Goal: Communication & Community: Answer question/provide support

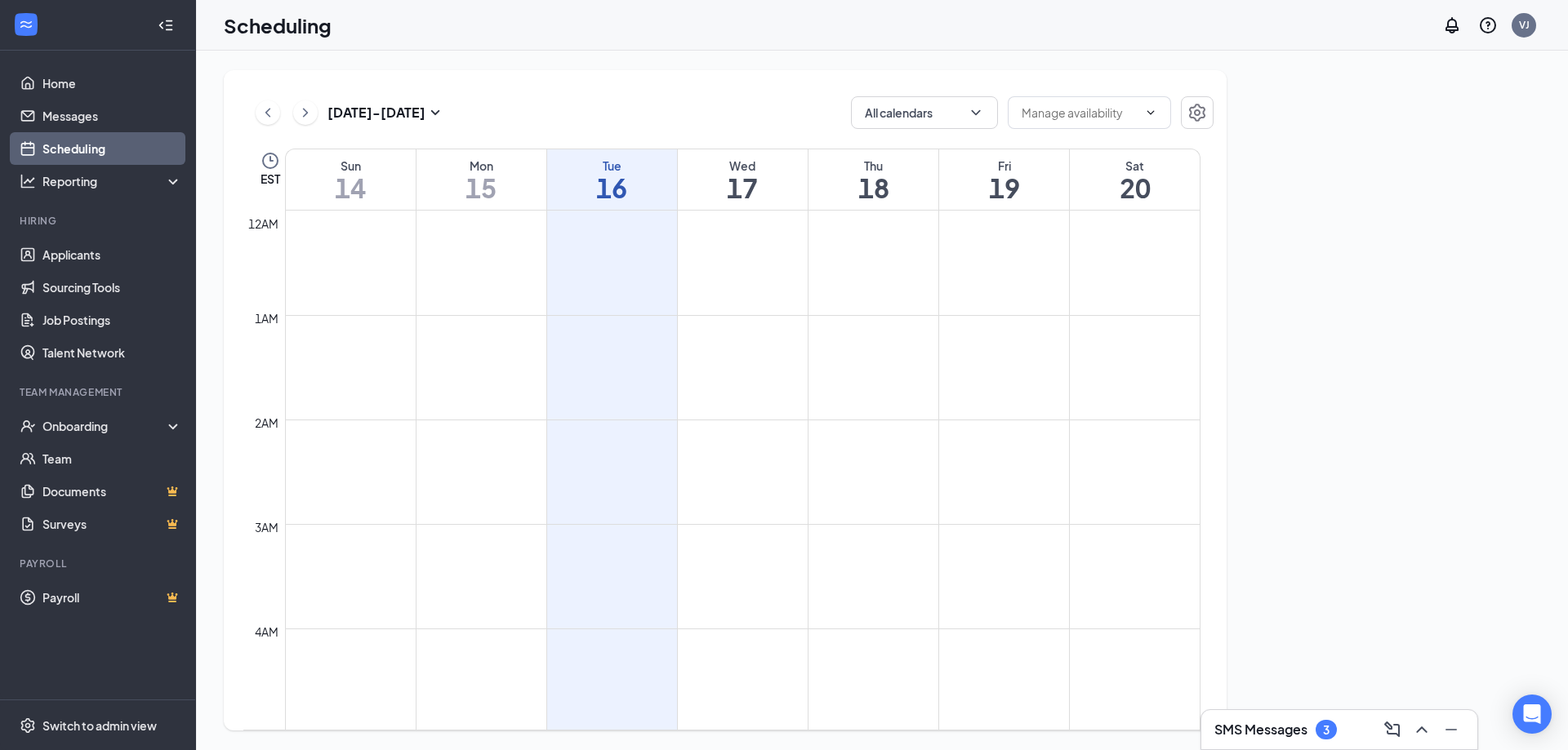
scroll to position [803, 0]
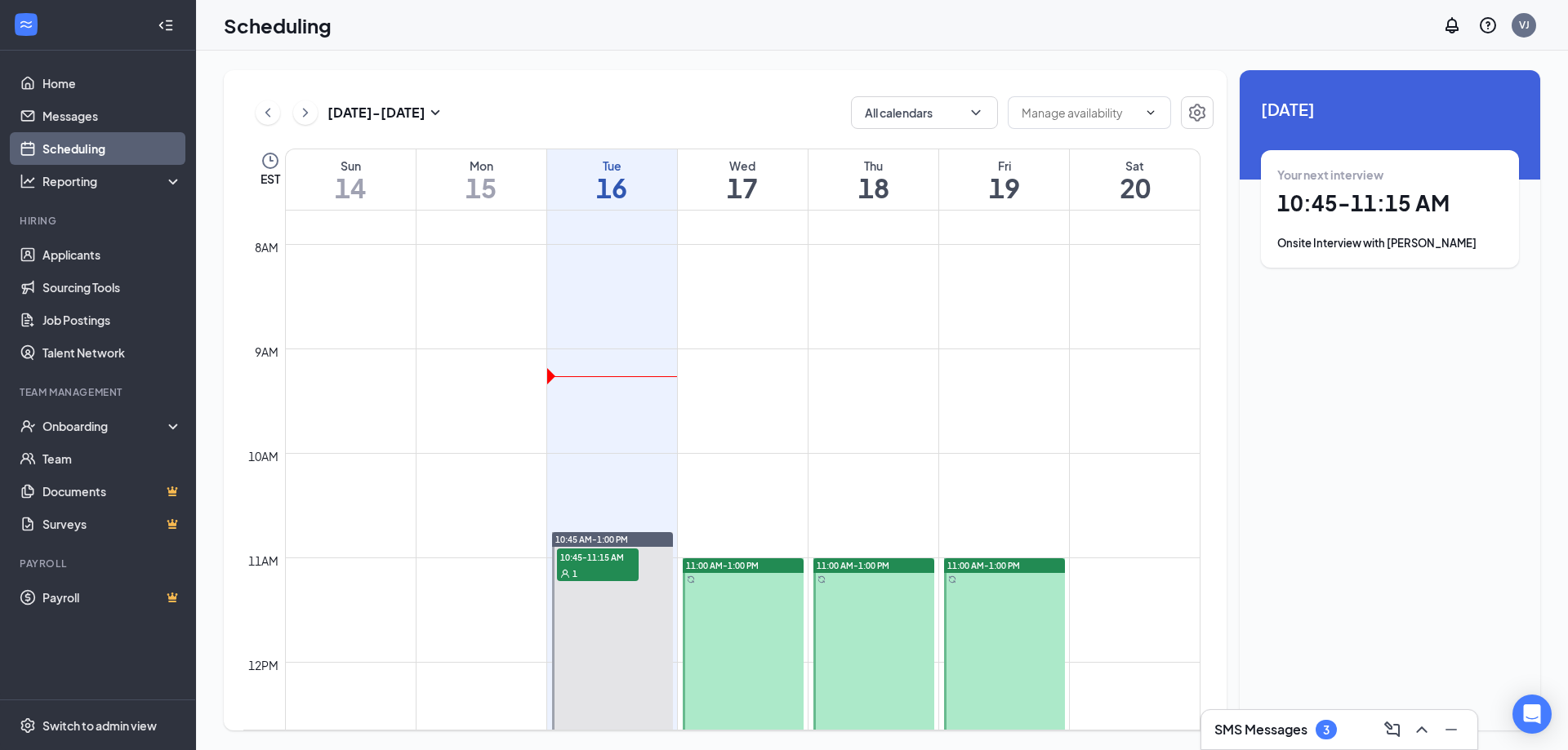
click at [749, 583] on div at bounding box center [743, 662] width 121 height 208
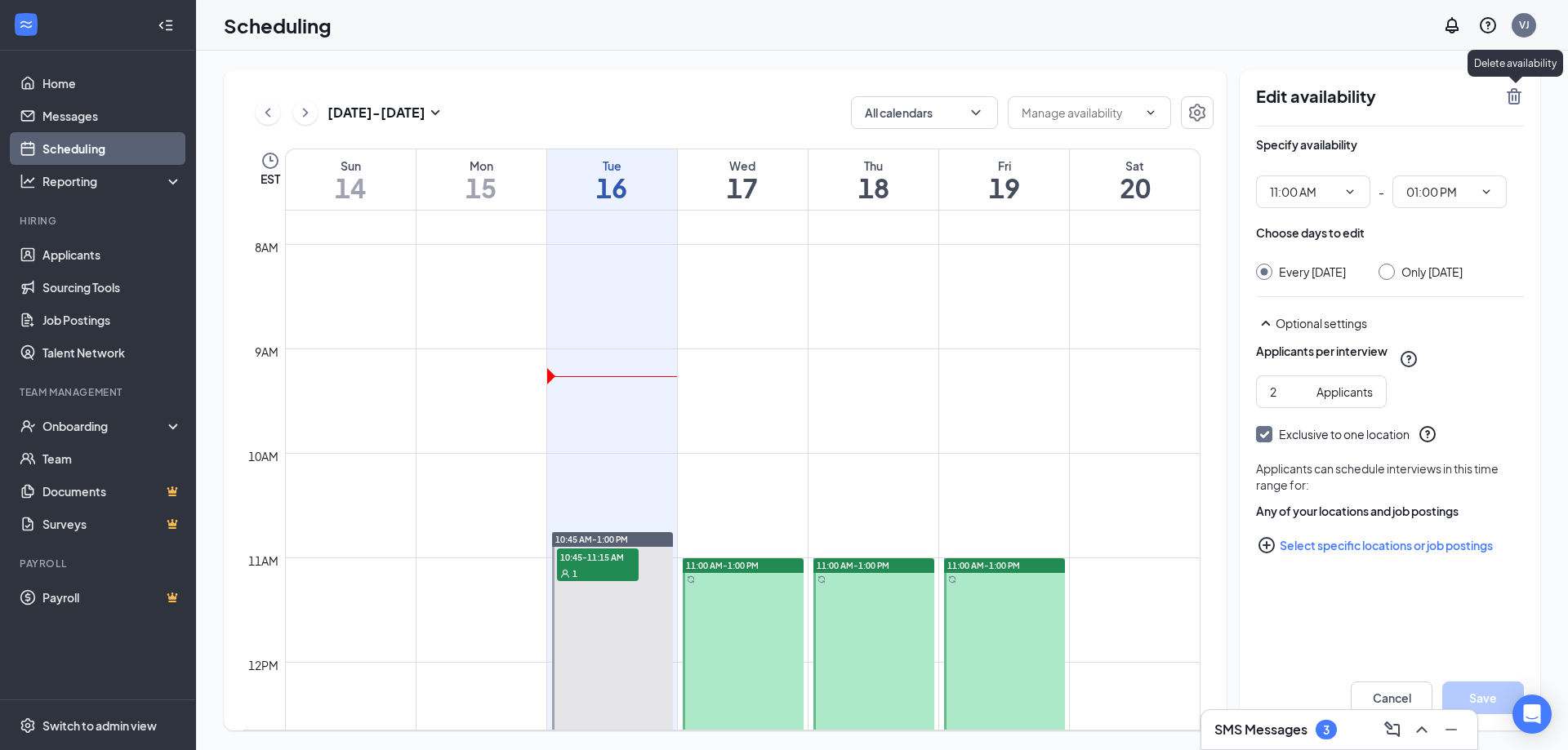
click at [1514, 89] on icon "TrashOutline" at bounding box center [1514, 96] width 15 height 17
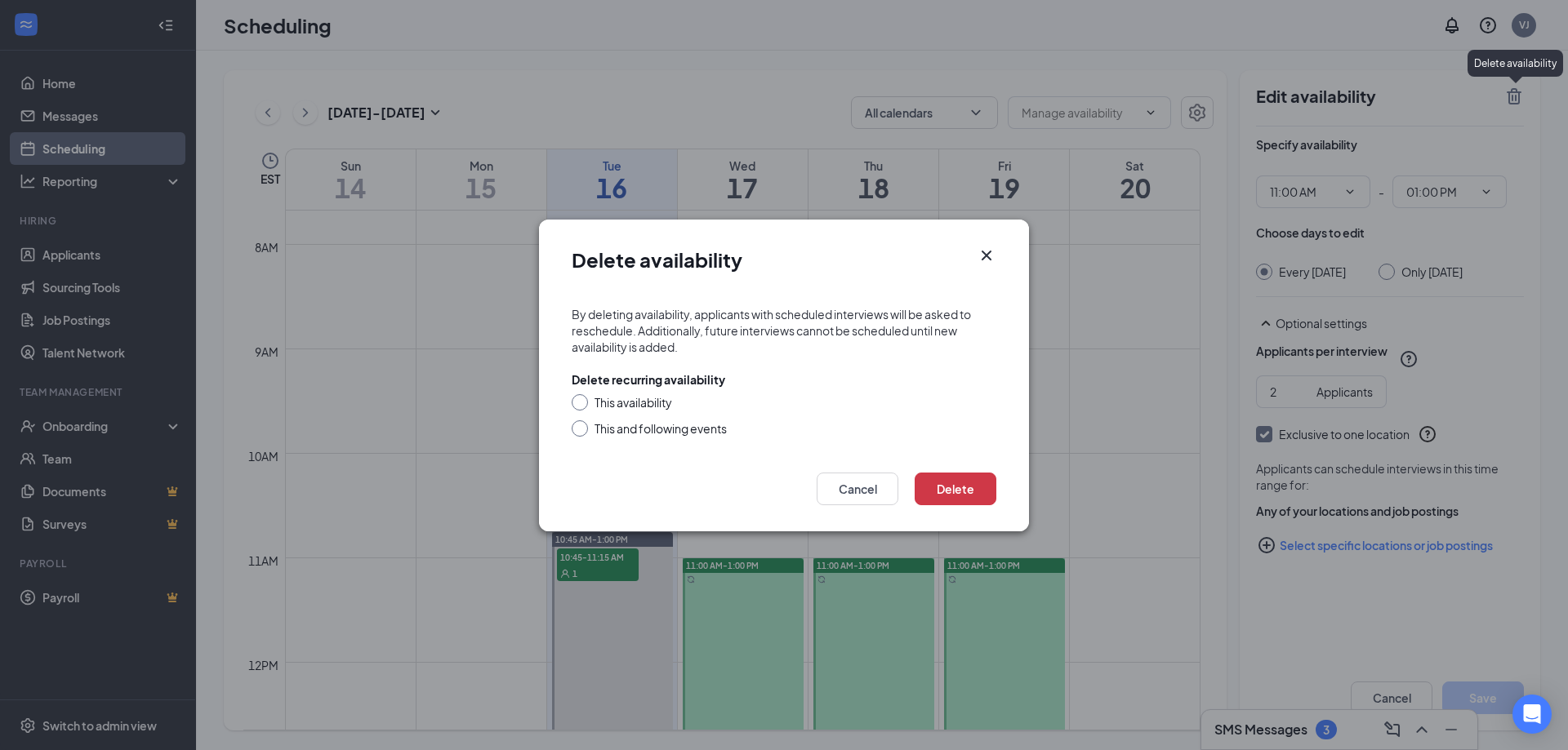
click at [651, 397] on div "This availability" at bounding box center [634, 403] width 77 height 17
click at [584, 397] on input "This availability" at bounding box center [577, 400] width 11 height 11
radio input "true"
click at [965, 488] on button "Delete" at bounding box center [955, 489] width 82 height 32
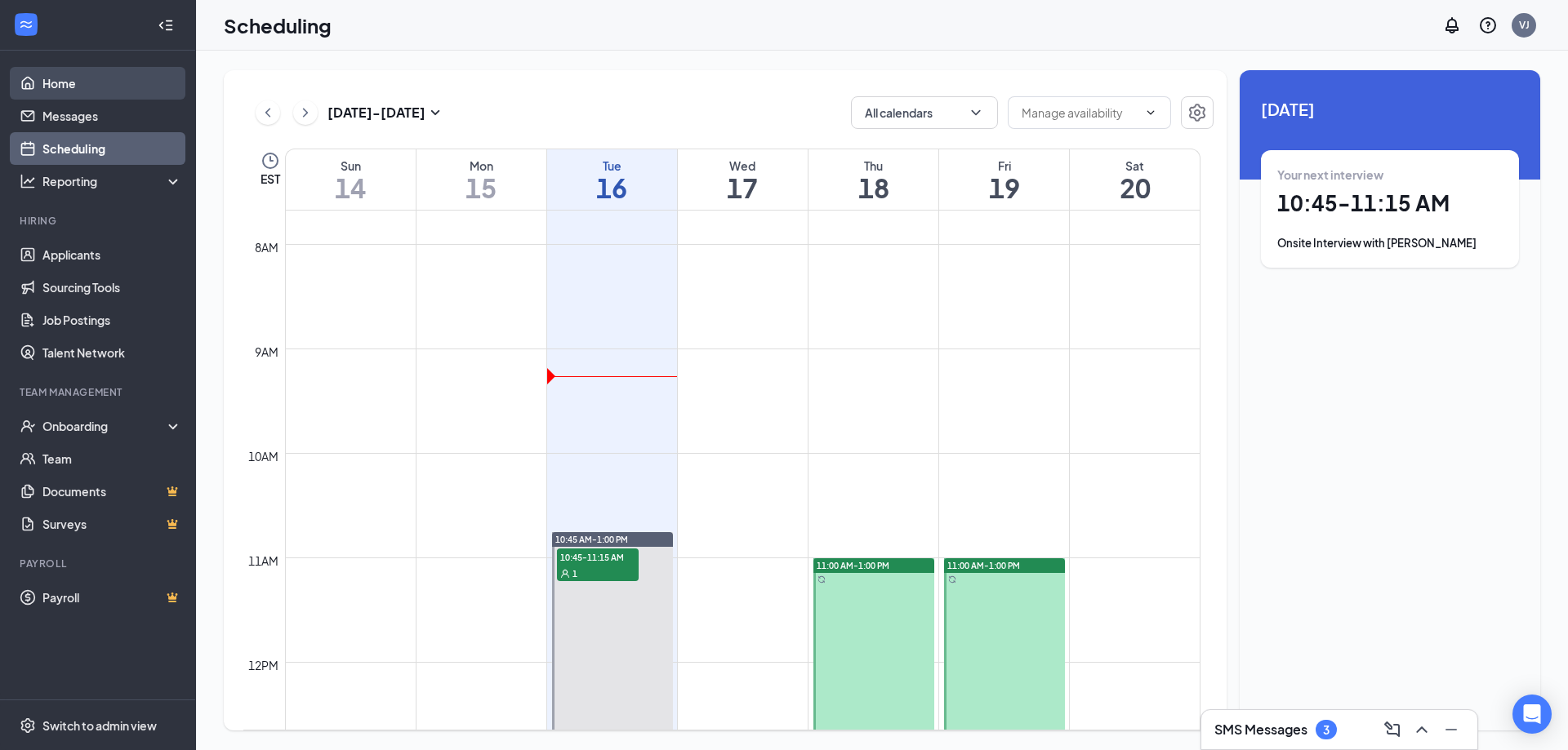
click at [76, 88] on link "Home" at bounding box center [111, 82] width 140 height 32
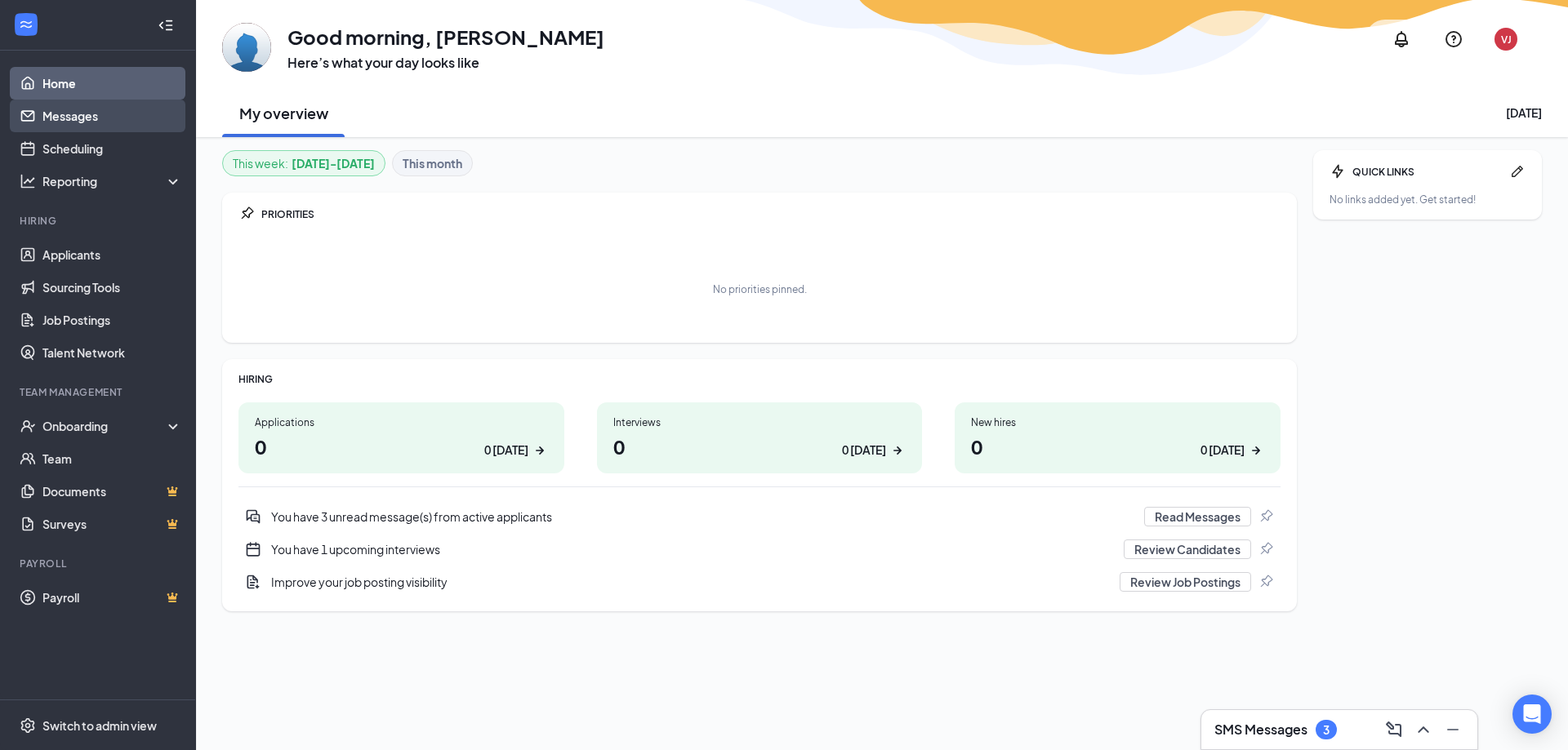
click at [57, 125] on link "Messages" at bounding box center [111, 116] width 140 height 32
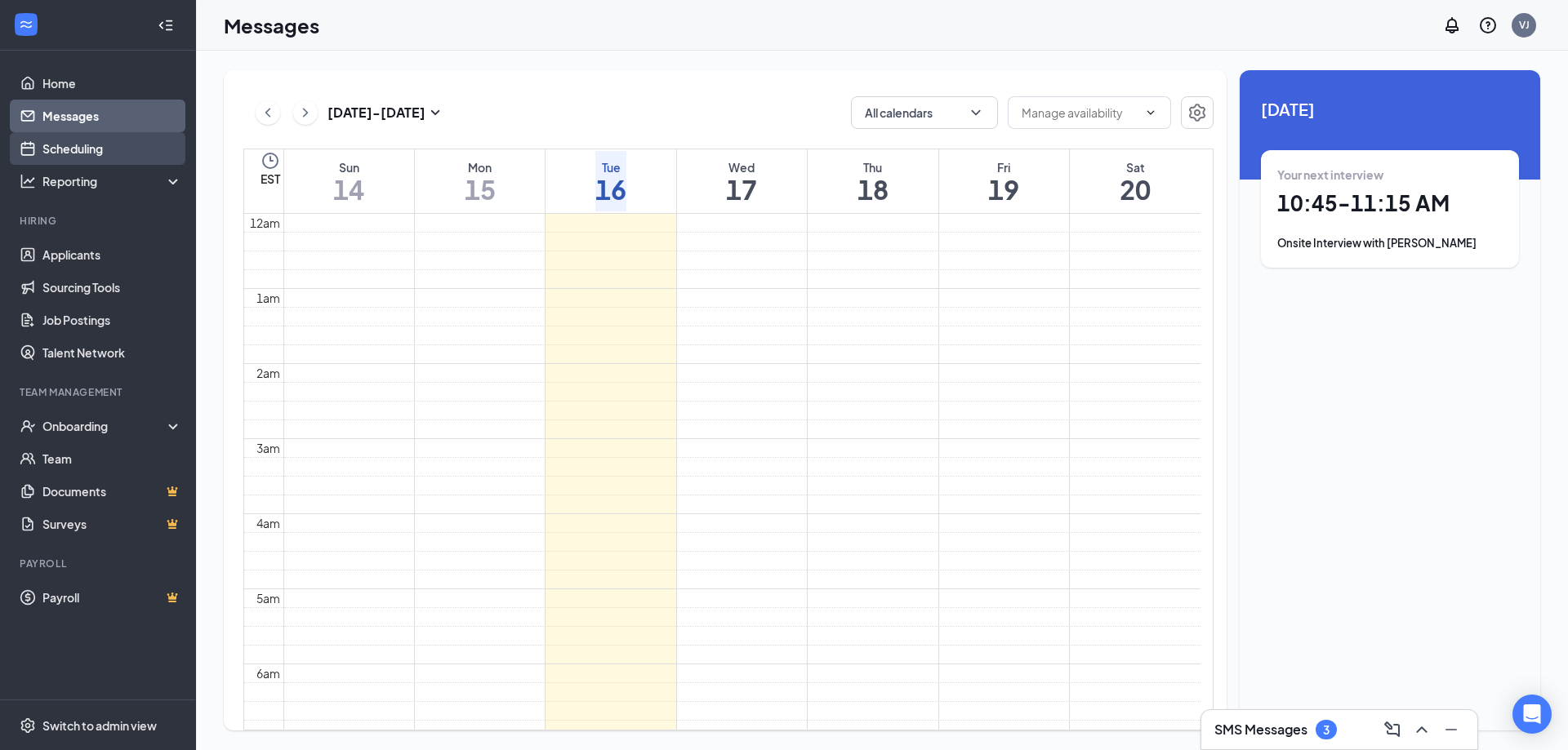
scroll to position [576, 0]
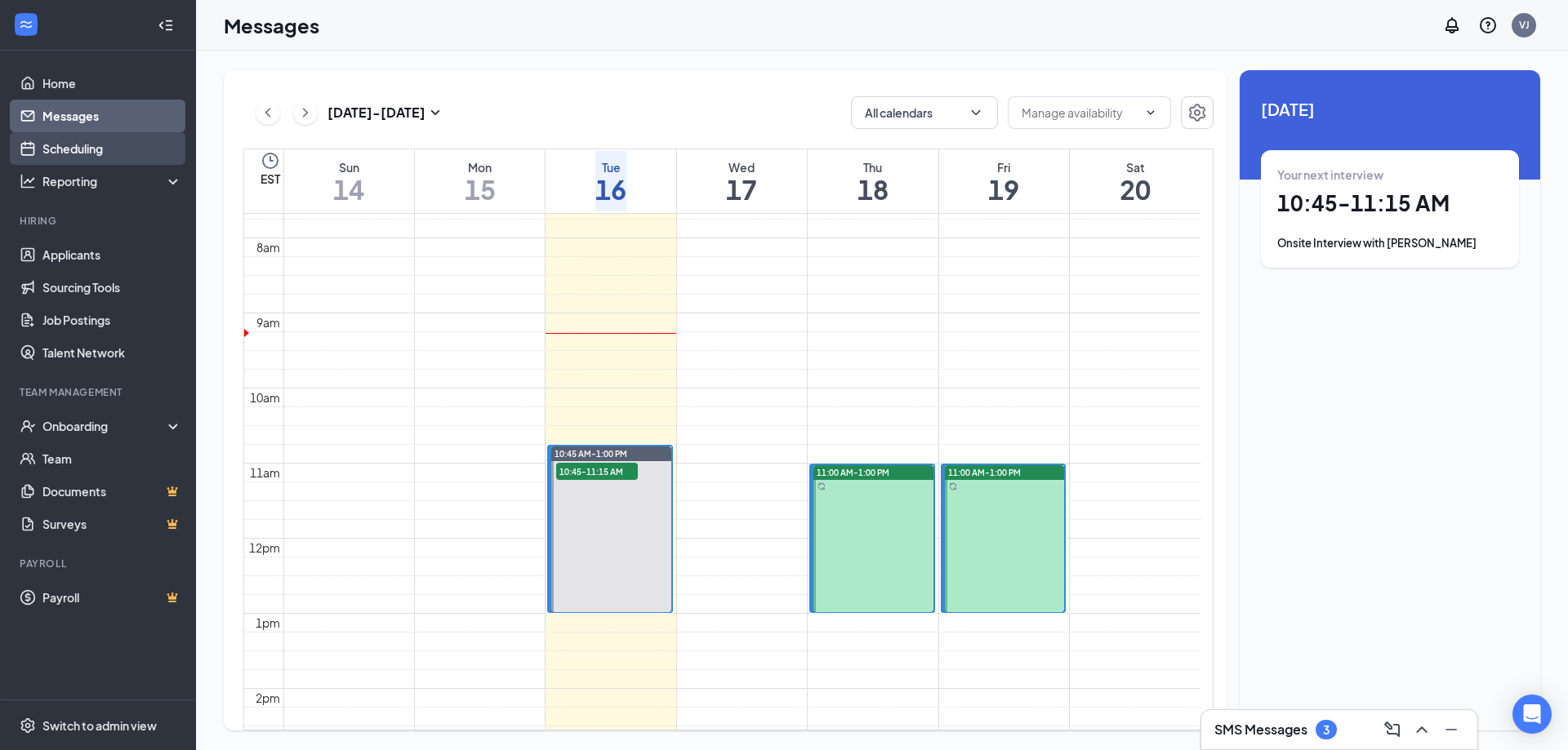
click at [84, 145] on link "Scheduling" at bounding box center [111, 148] width 140 height 32
click at [97, 114] on link "Messages" at bounding box center [111, 116] width 140 height 32
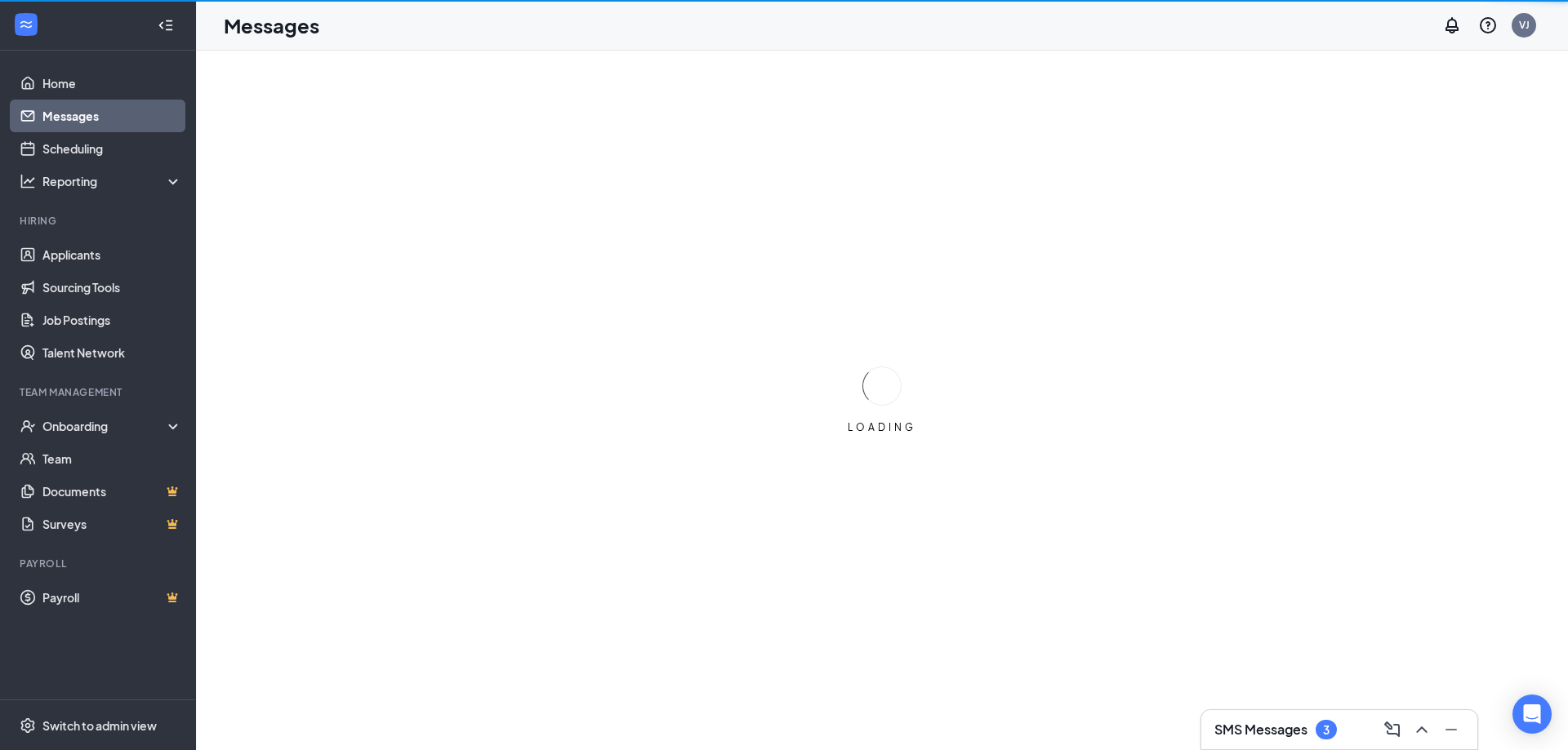
click at [97, 114] on link "Messages" at bounding box center [111, 116] width 140 height 32
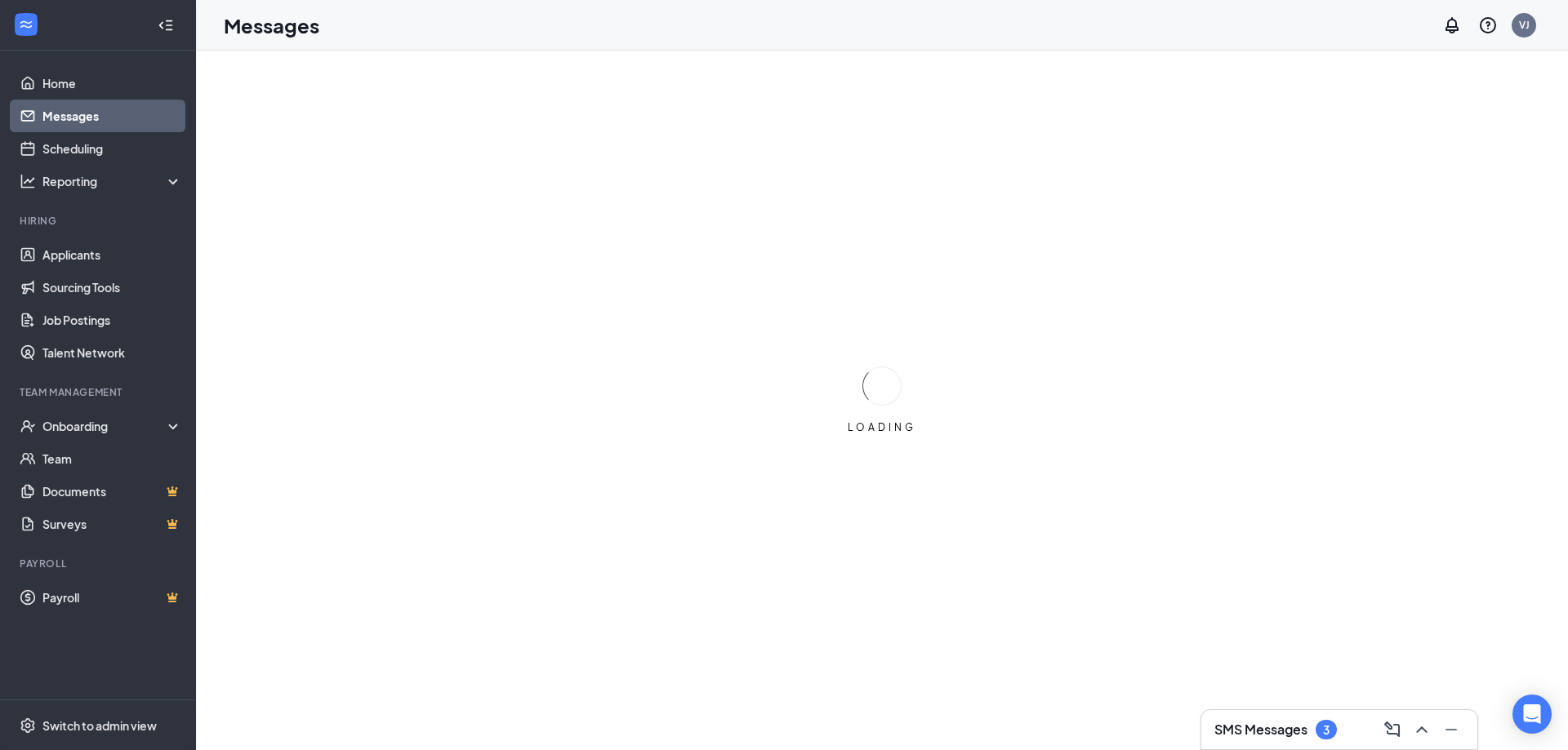
click at [97, 114] on link "Messages" at bounding box center [111, 116] width 140 height 32
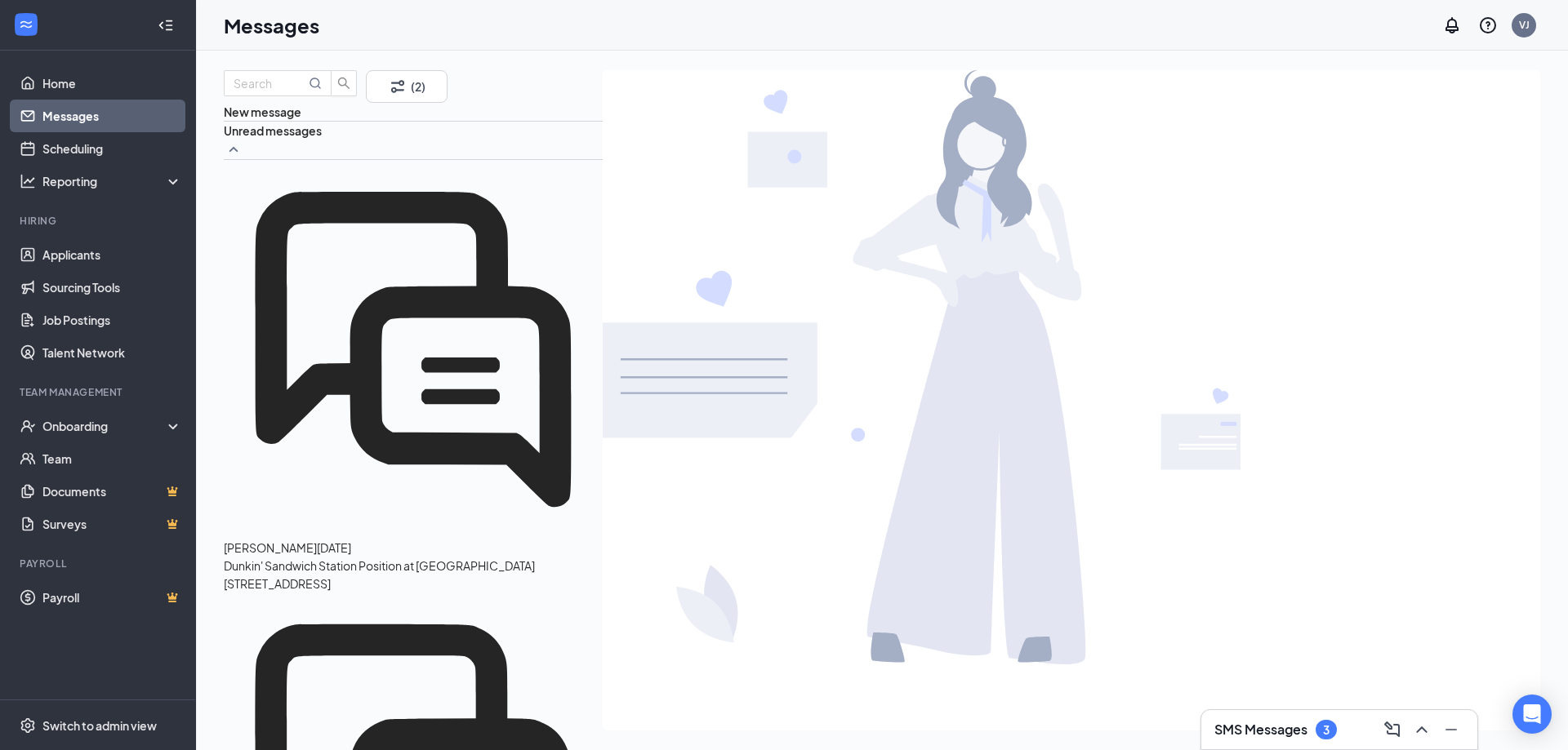
click at [113, 120] on link "Messages" at bounding box center [111, 116] width 140 height 32
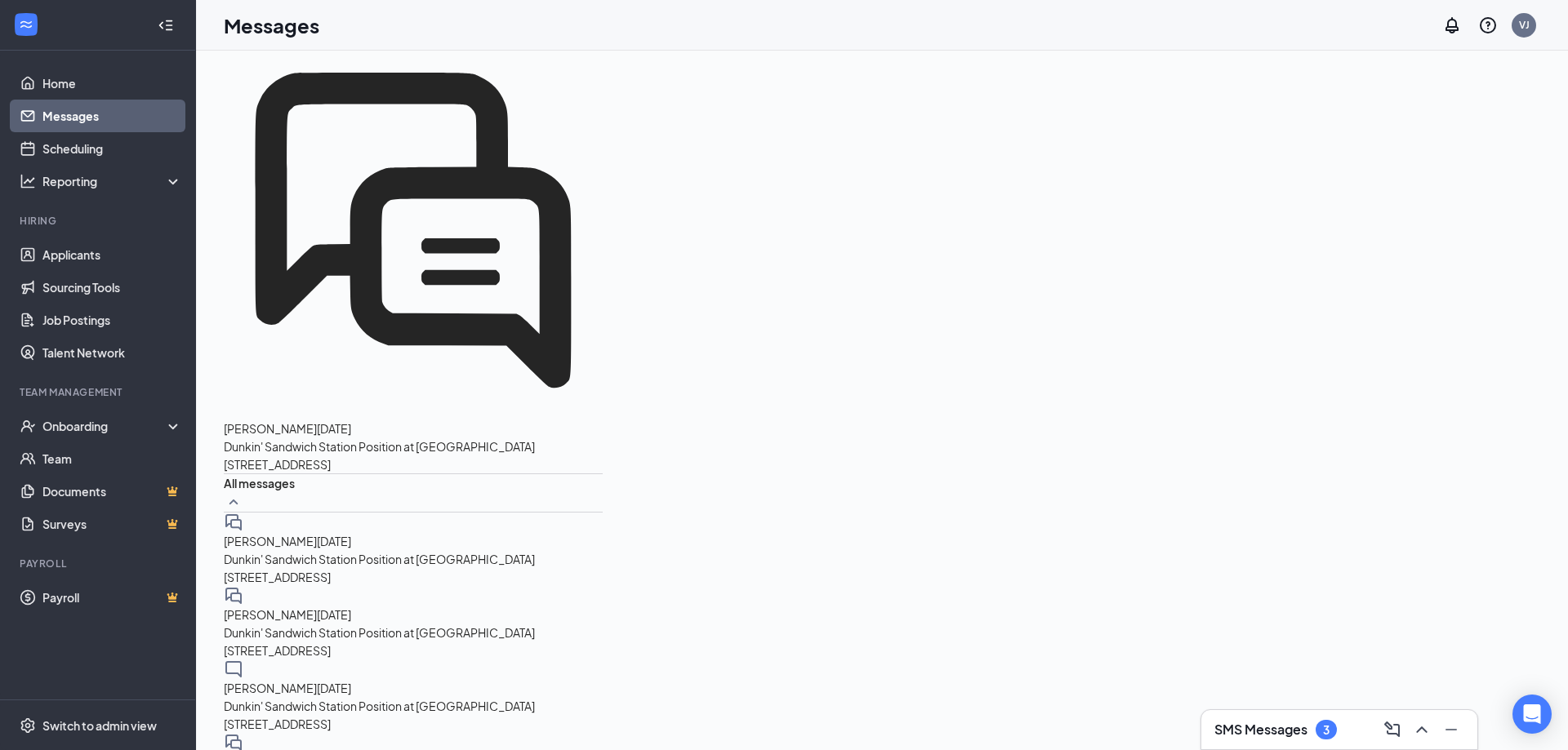
scroll to position [980, 0]
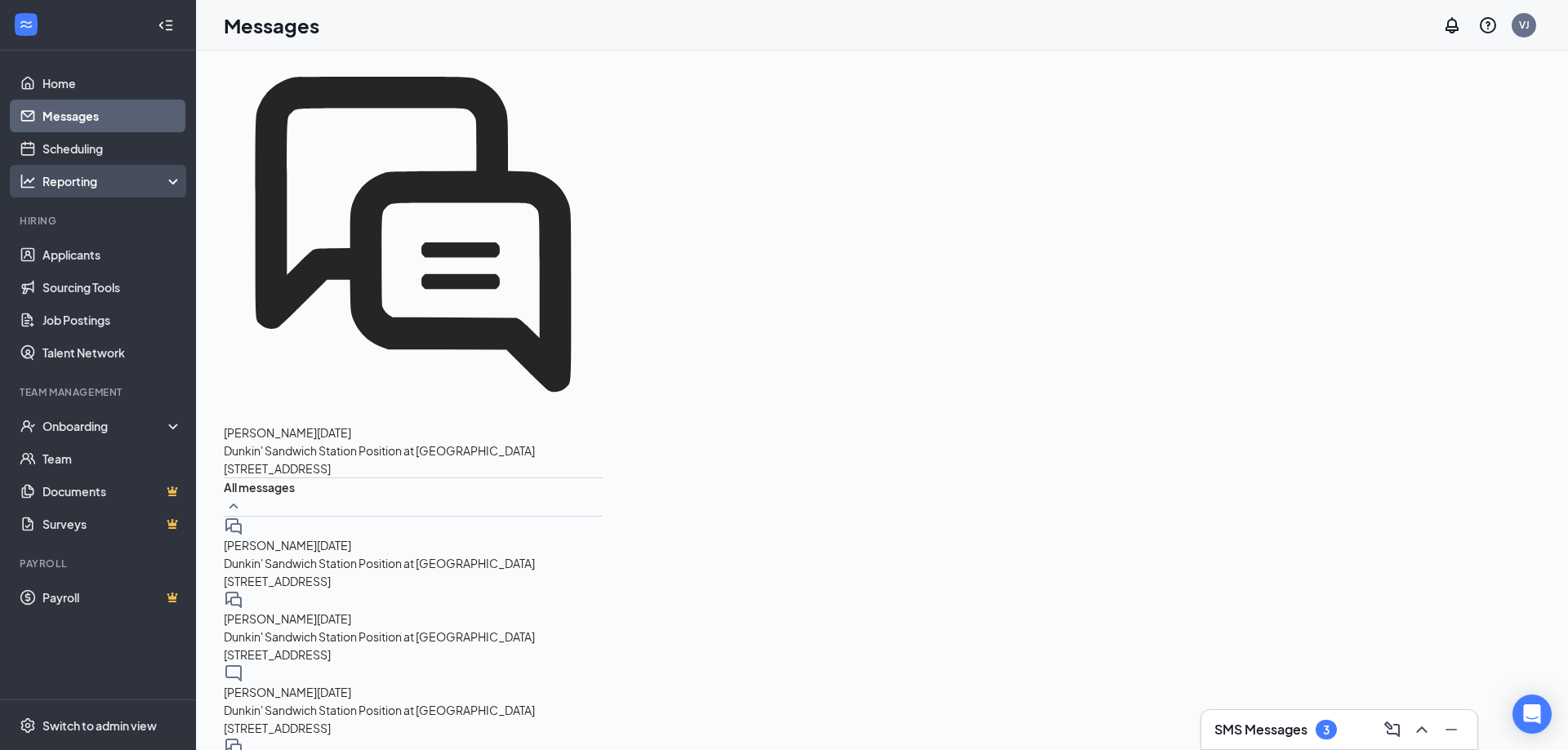
click at [64, 166] on div "Reporting" at bounding box center [97, 181] width 196 height 32
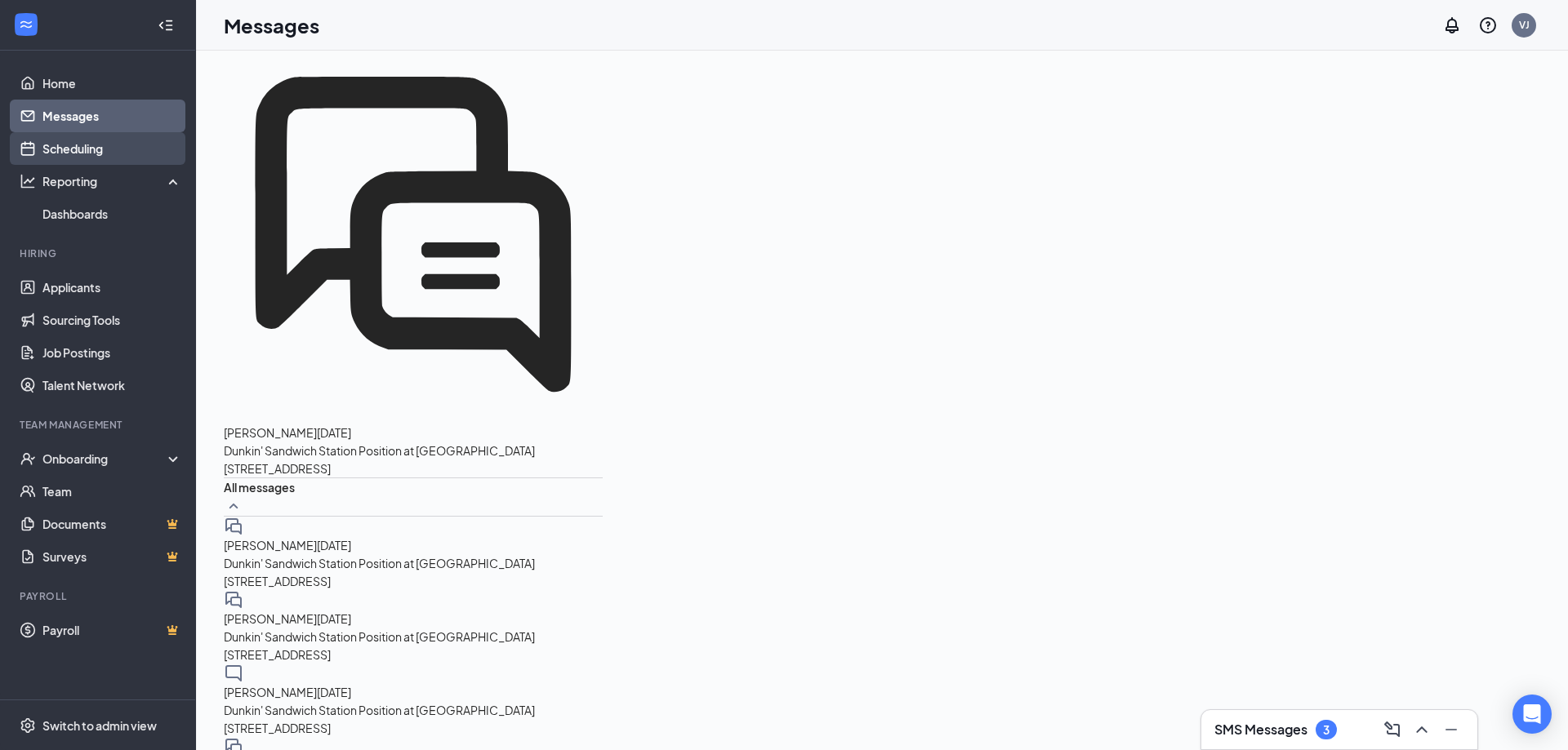
click at [70, 153] on link "Scheduling" at bounding box center [111, 148] width 140 height 32
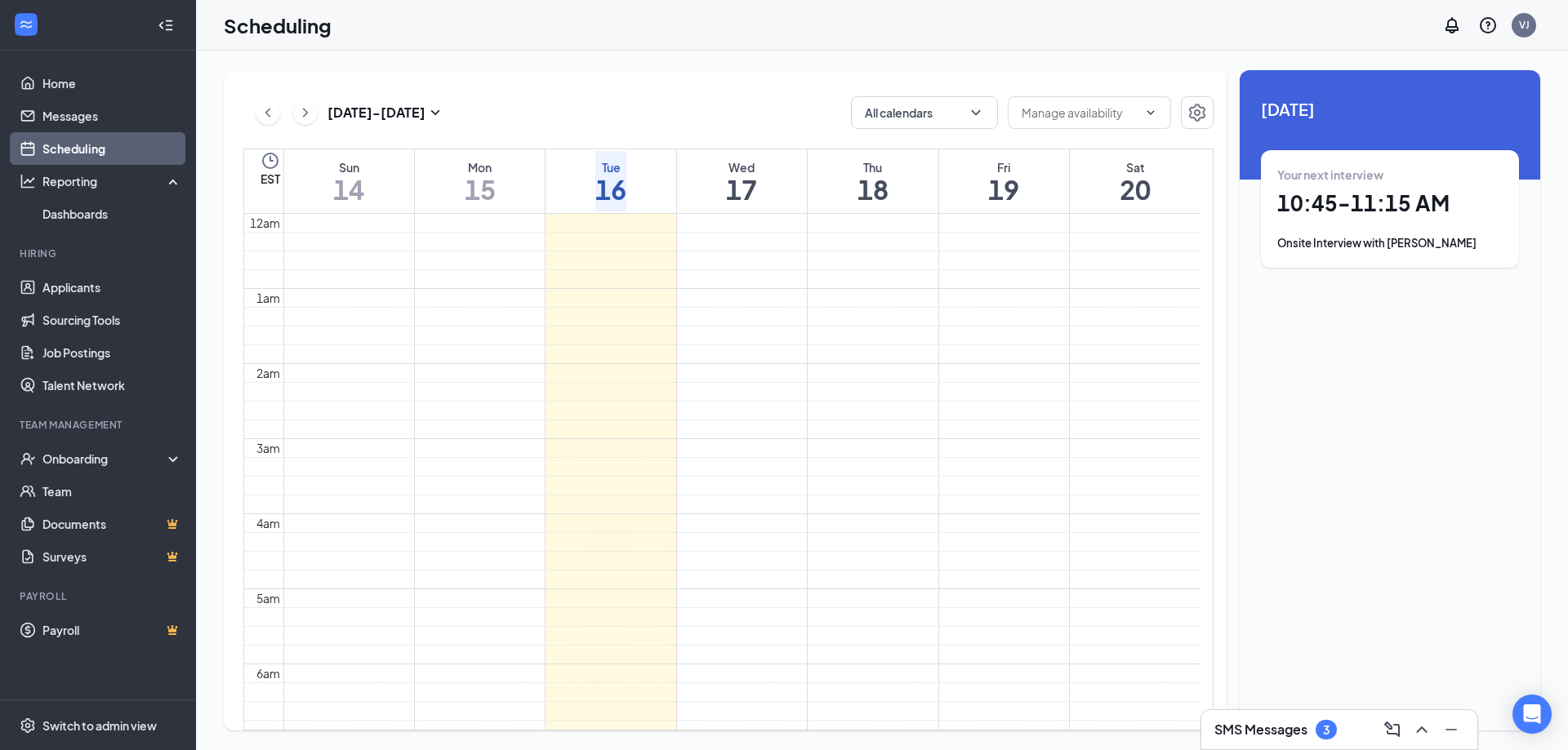
scroll to position [576, 0]
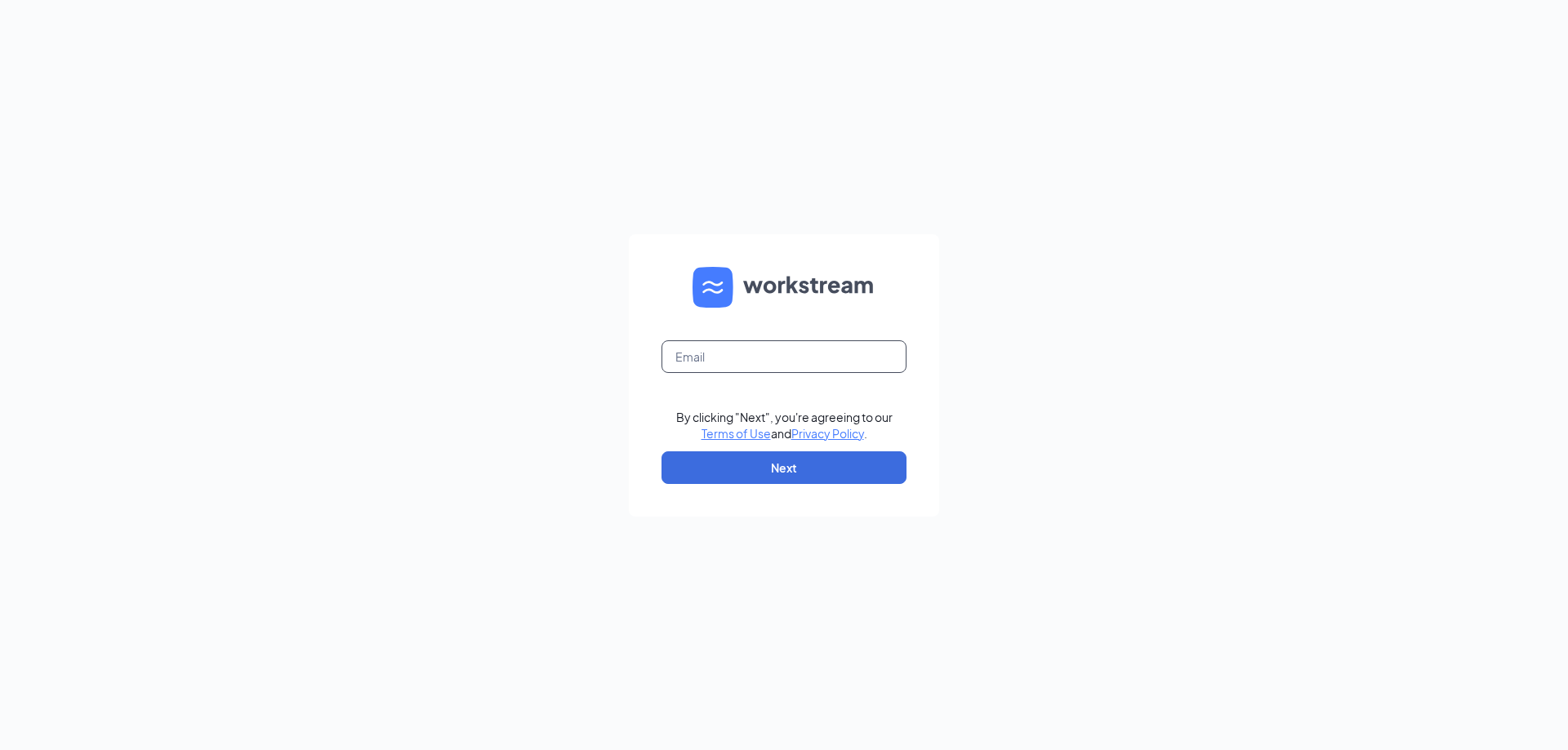
click at [783, 351] on input "text" at bounding box center [784, 356] width 245 height 32
type input "[EMAIL_ADDRESS][DOMAIN_NAME]"
click at [732, 489] on form "[EMAIL_ADDRESS][DOMAIN_NAME] By clicking "Next", you're agreeing to our Terms o…" at bounding box center [784, 375] width 311 height 282
click at [730, 470] on button "Next" at bounding box center [784, 468] width 245 height 32
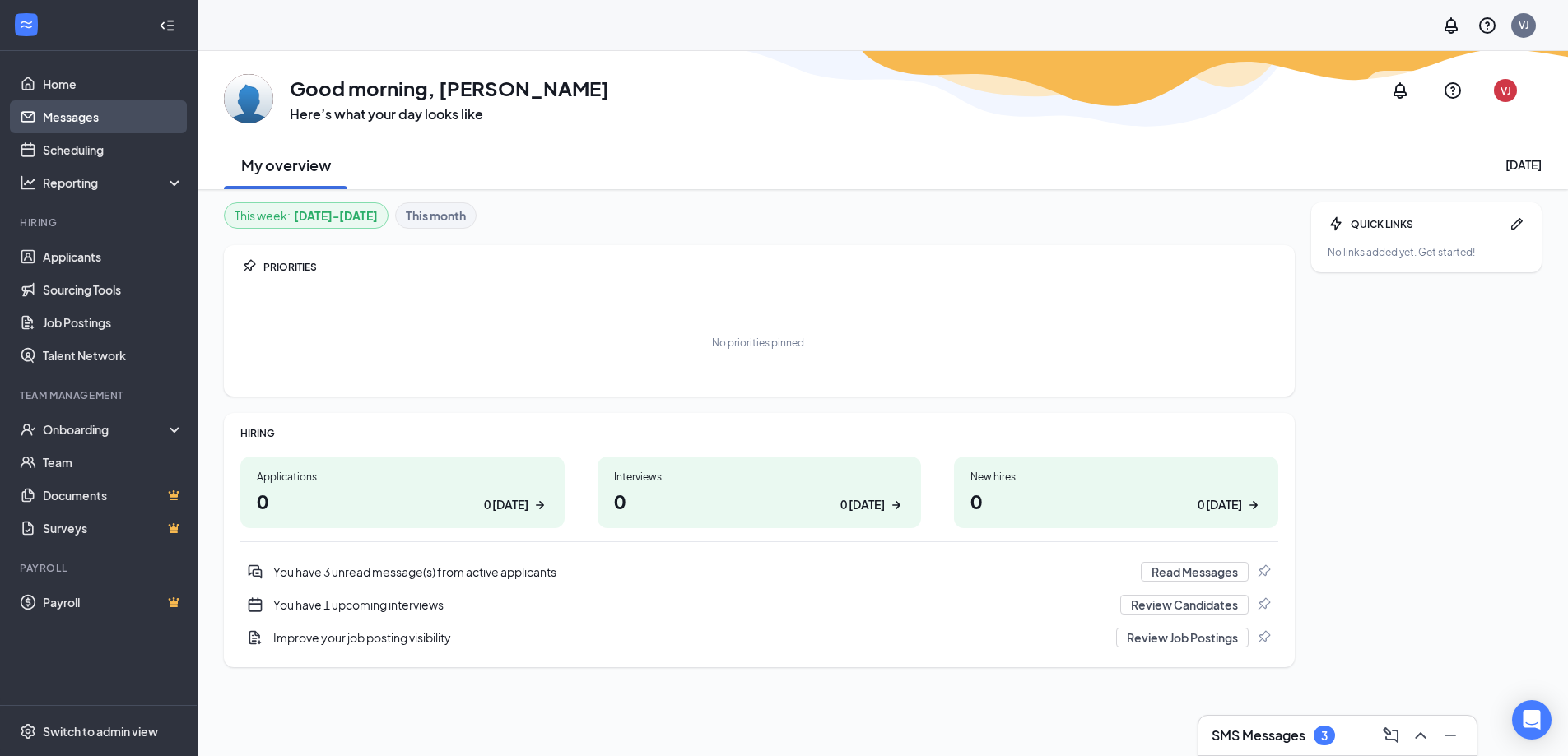
click at [111, 124] on link "Messages" at bounding box center [112, 117] width 141 height 33
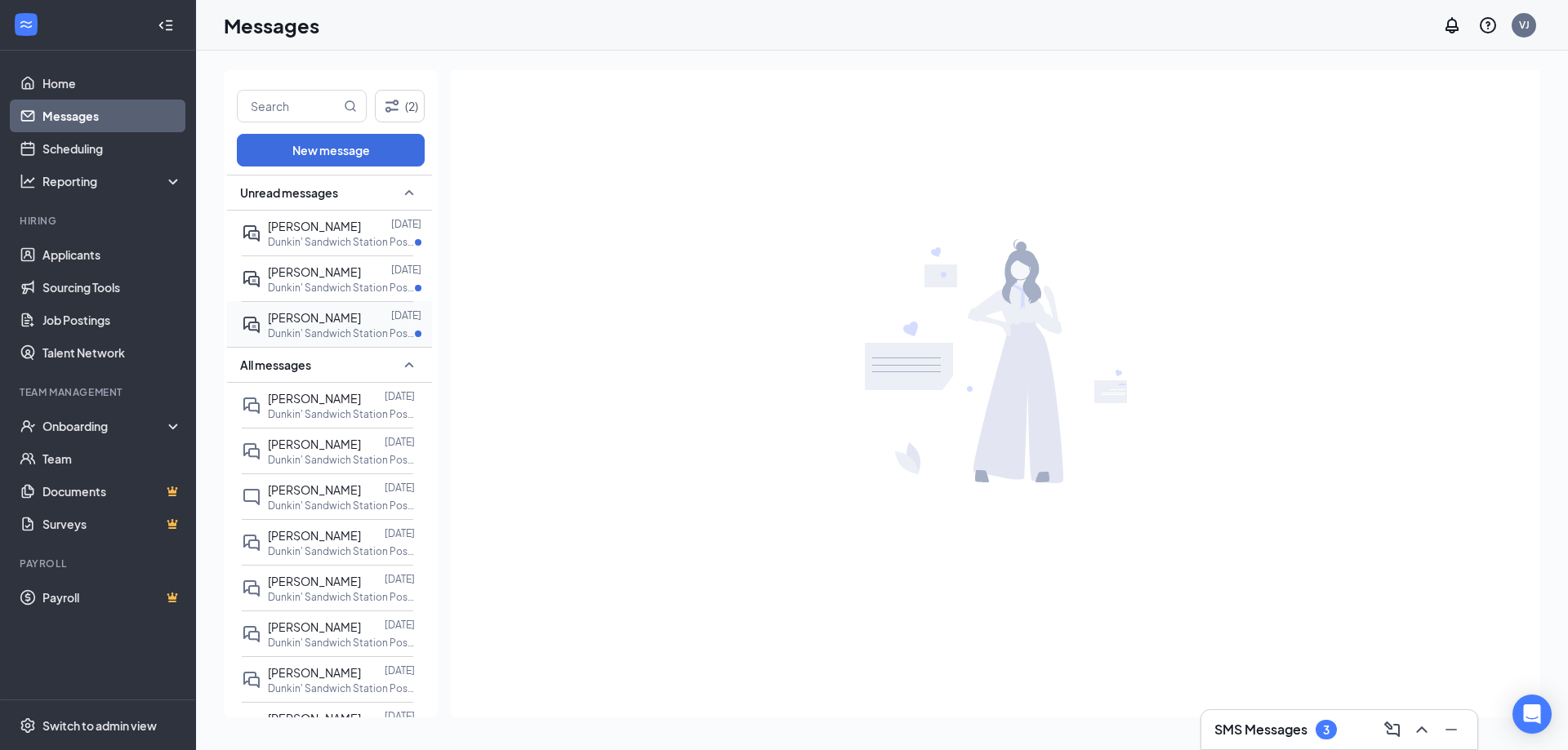
click at [342, 319] on span "[PERSON_NAME]" at bounding box center [314, 318] width 93 height 15
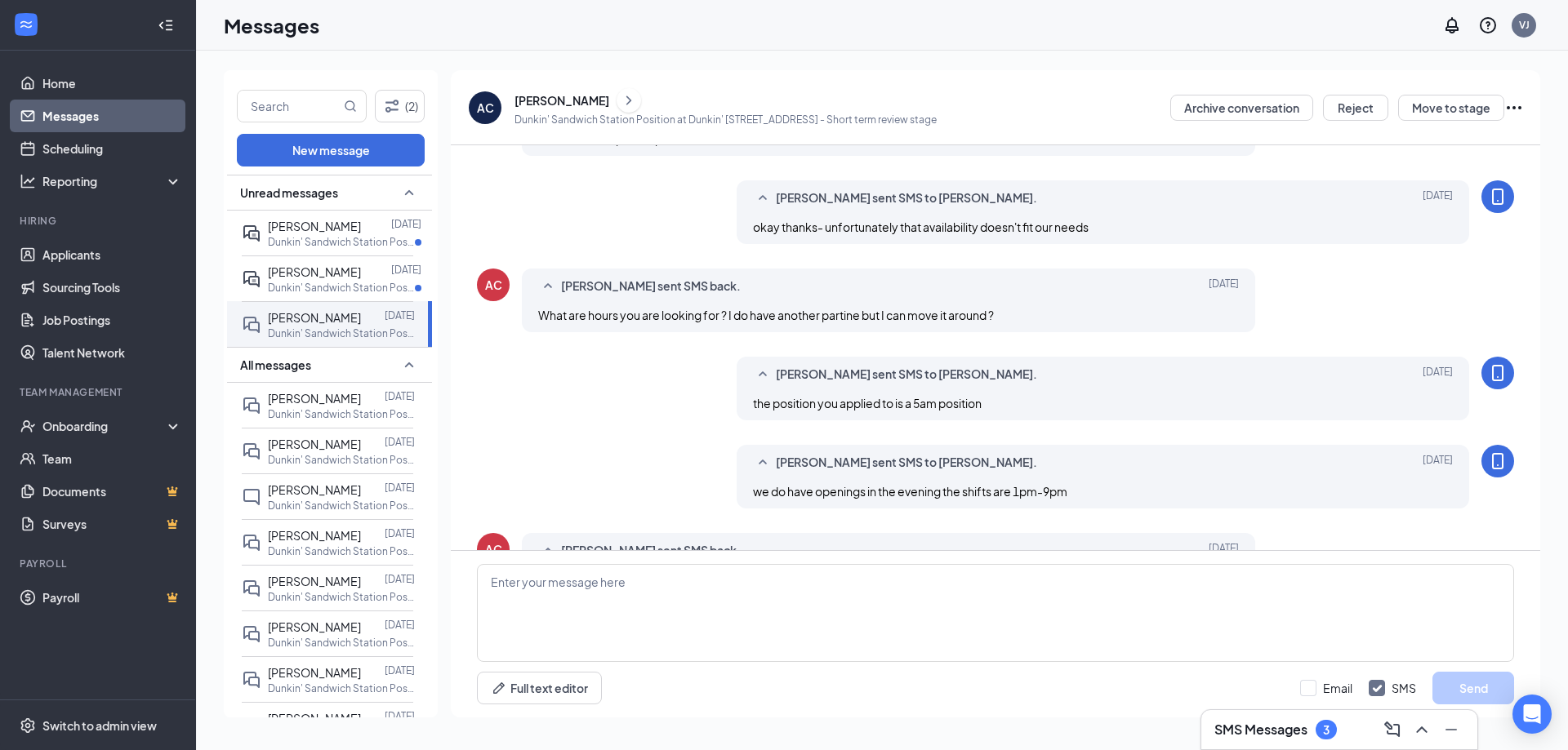
scroll to position [121, 0]
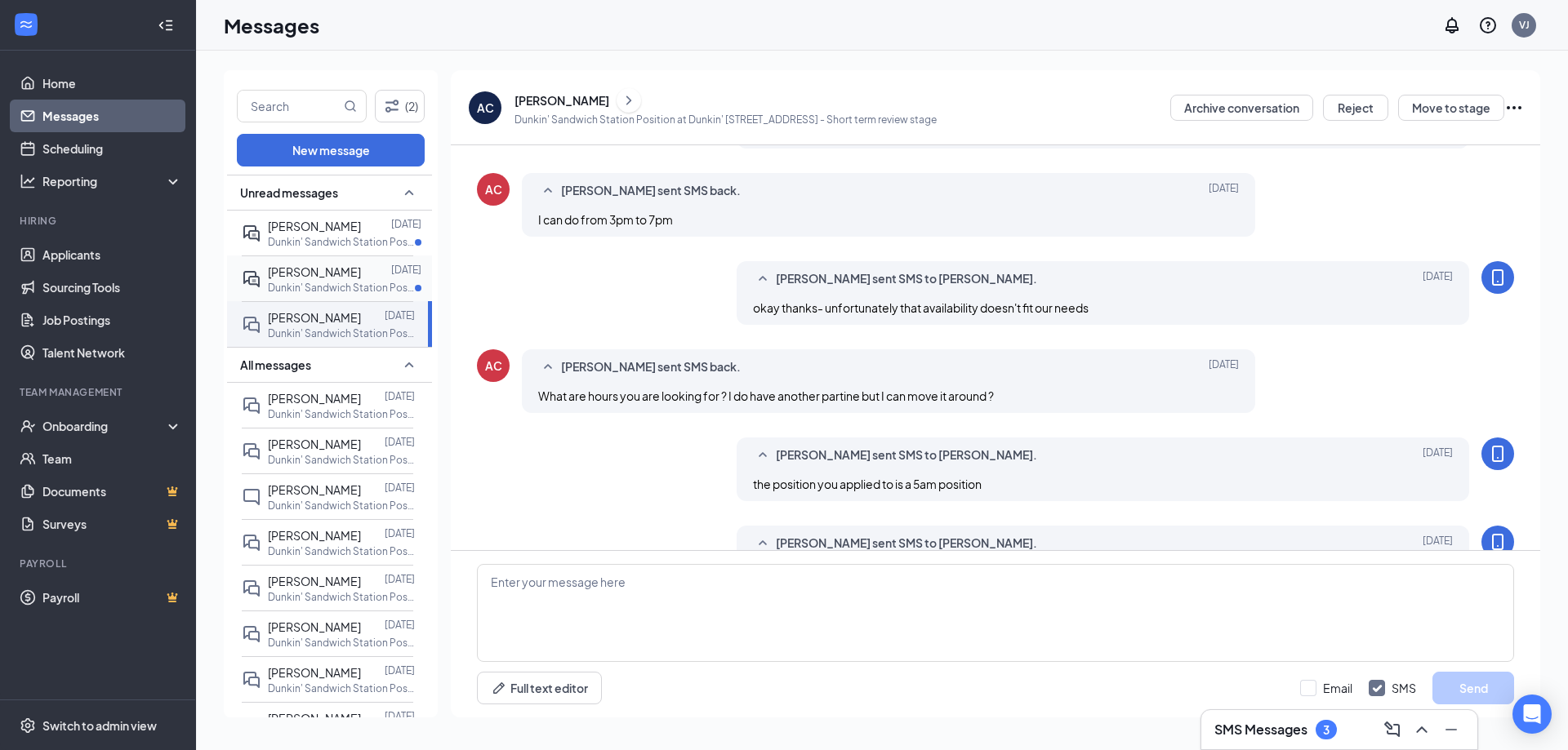
click at [283, 276] on span "Gabrielle Moravec" at bounding box center [314, 272] width 93 height 15
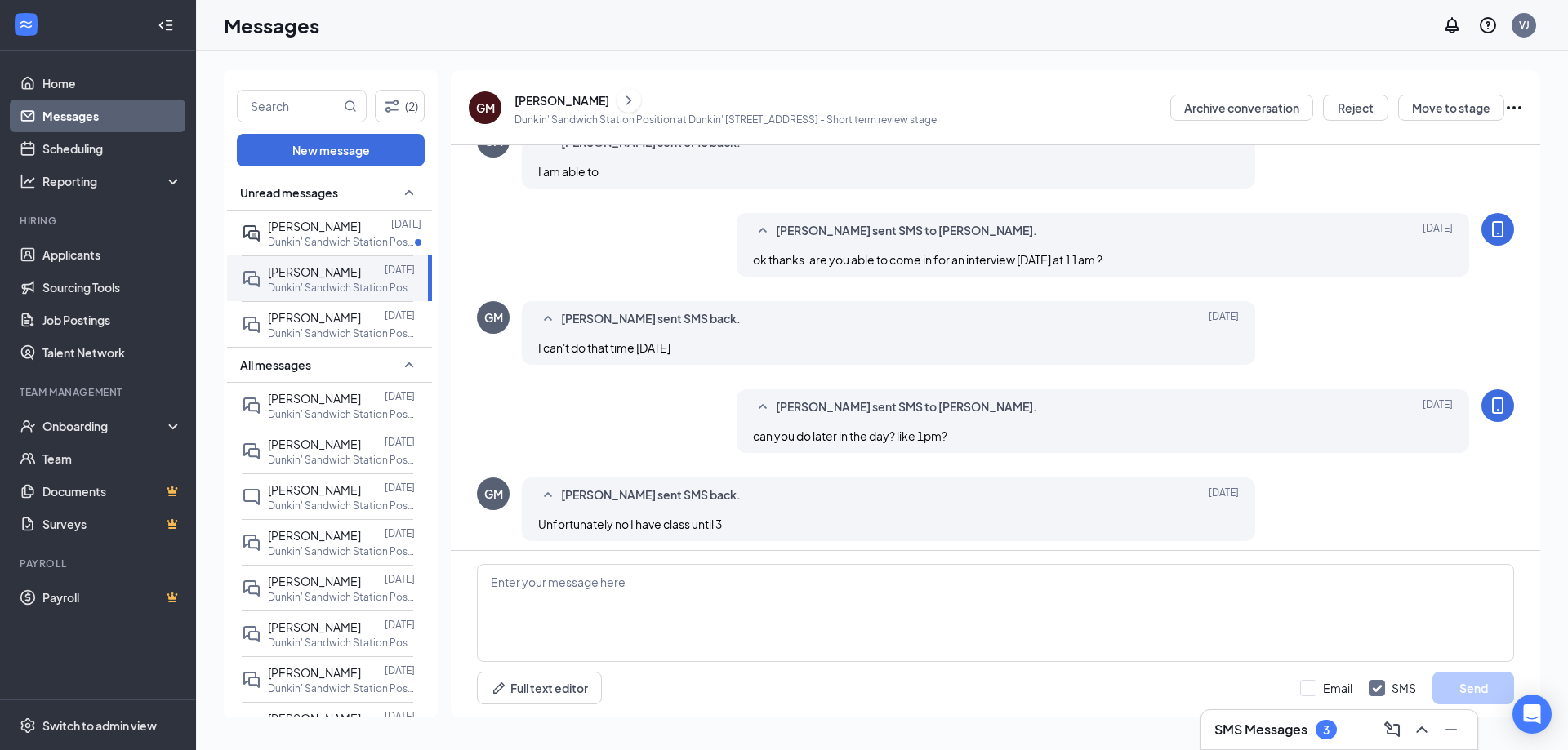
scroll to position [506, 0]
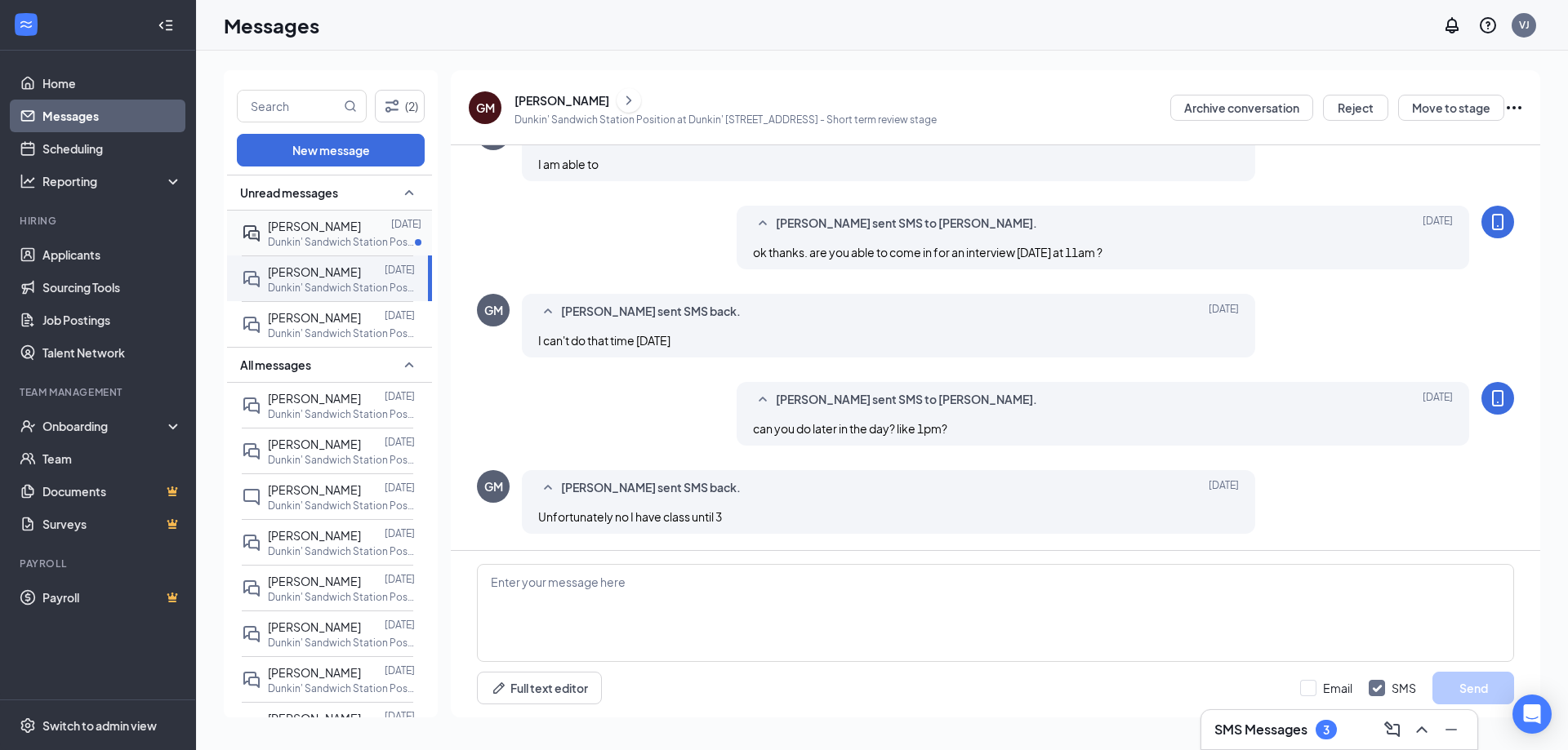
click at [332, 235] on p "Dunkin' Sandwich Station Position at Dunkin' 482 Tarrytown Road" at bounding box center [341, 242] width 147 height 14
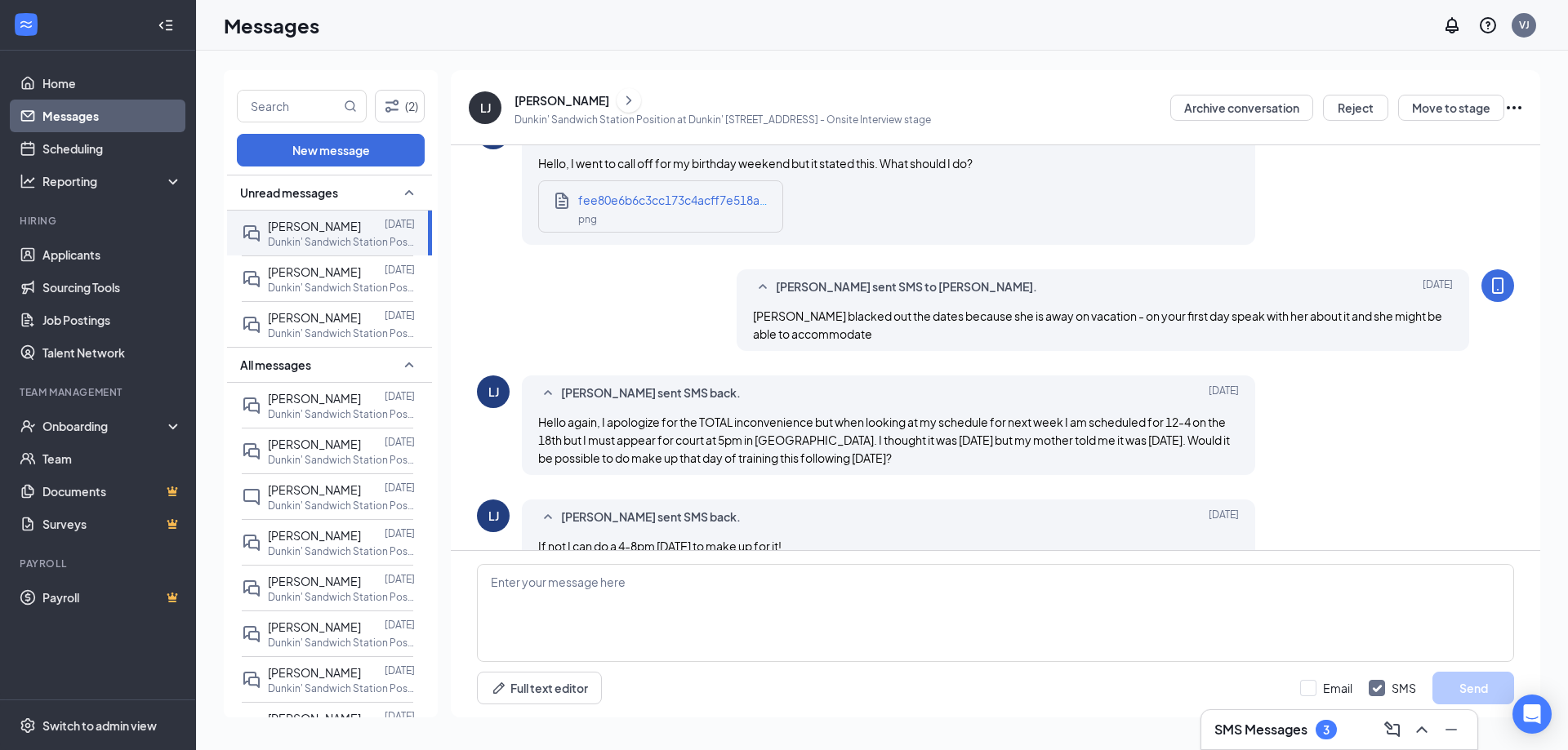
scroll to position [795, 0]
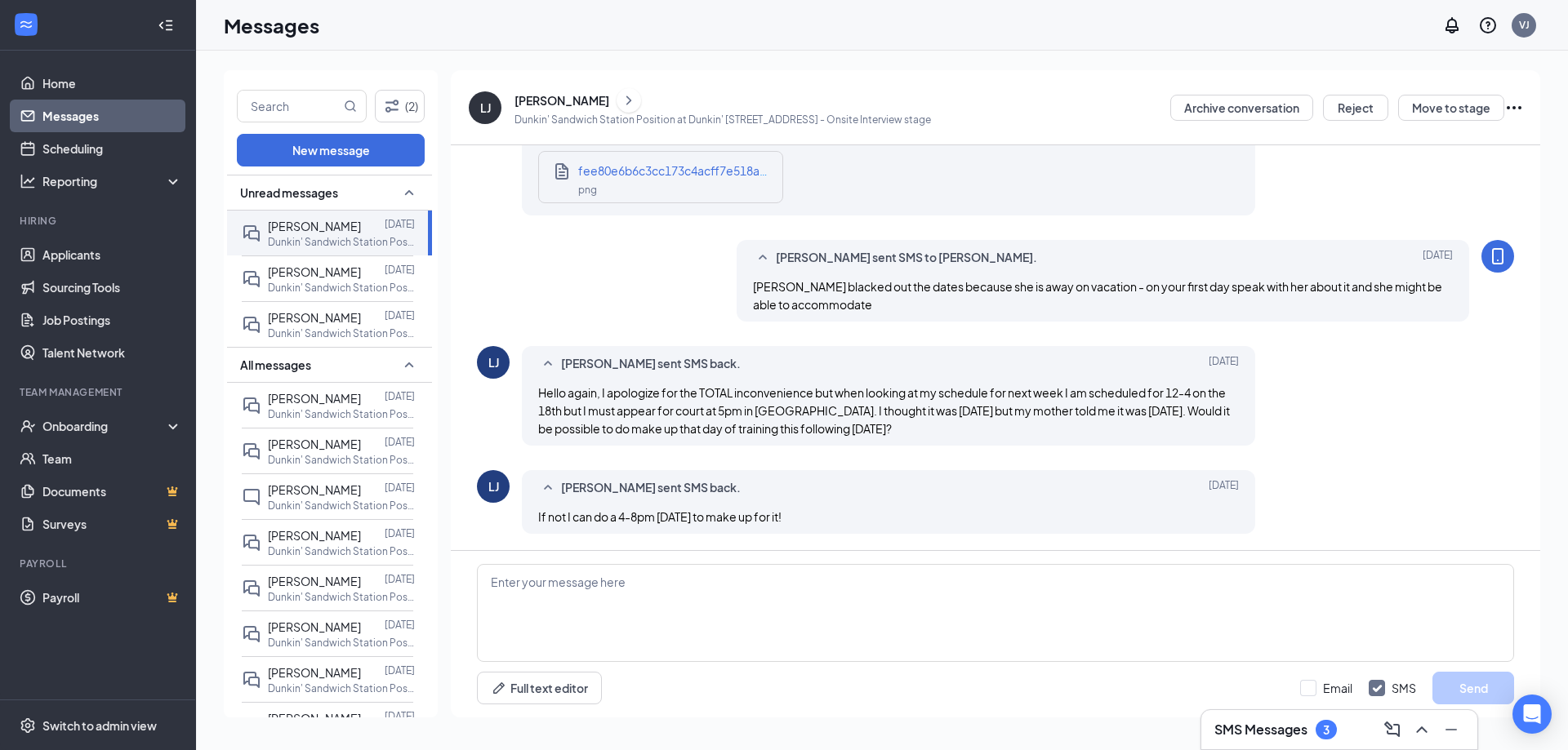
click at [1323, 734] on div "3" at bounding box center [1326, 730] width 21 height 19
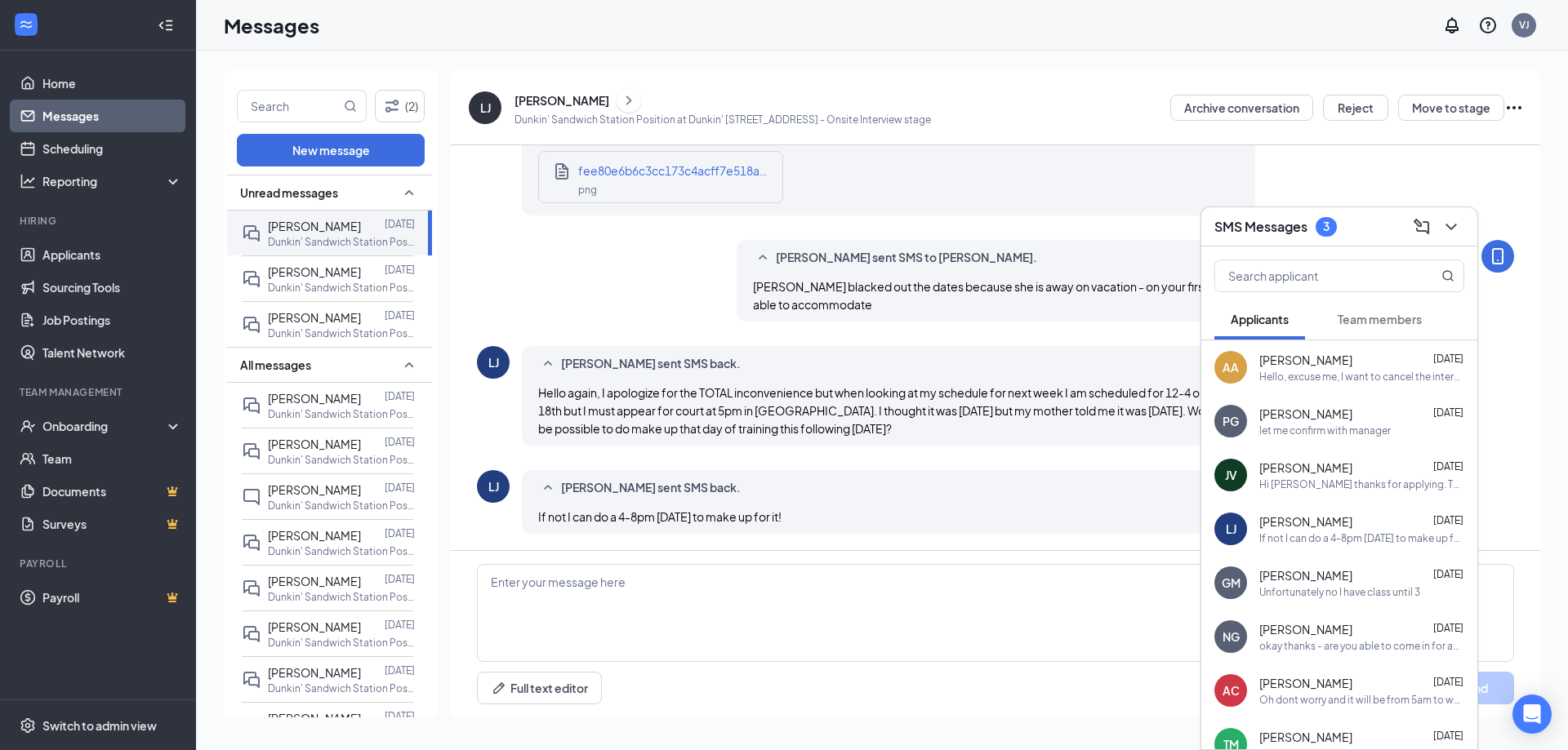
click at [1315, 418] on span "Paulina Garcia" at bounding box center [1306, 414] width 93 height 17
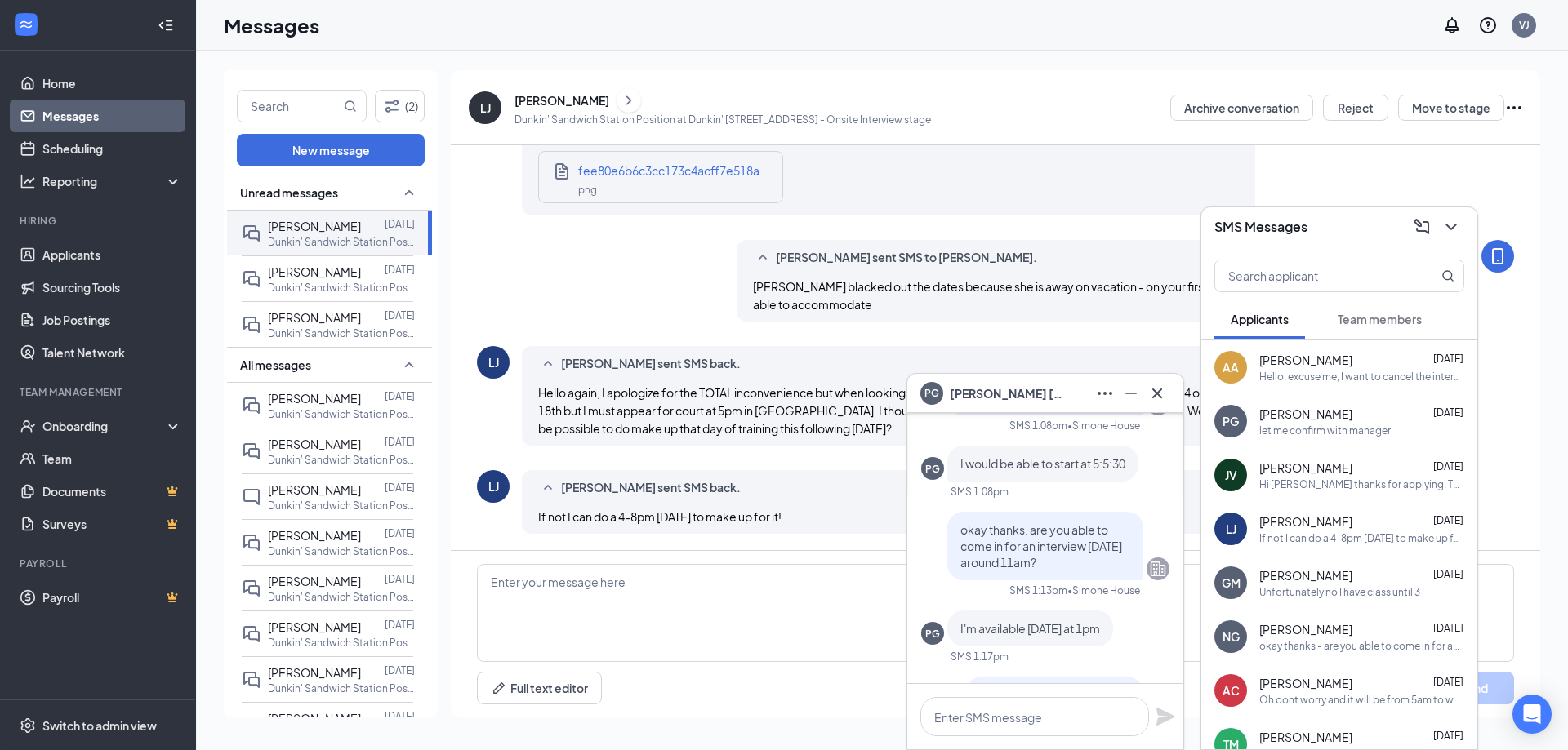
scroll to position [0, 0]
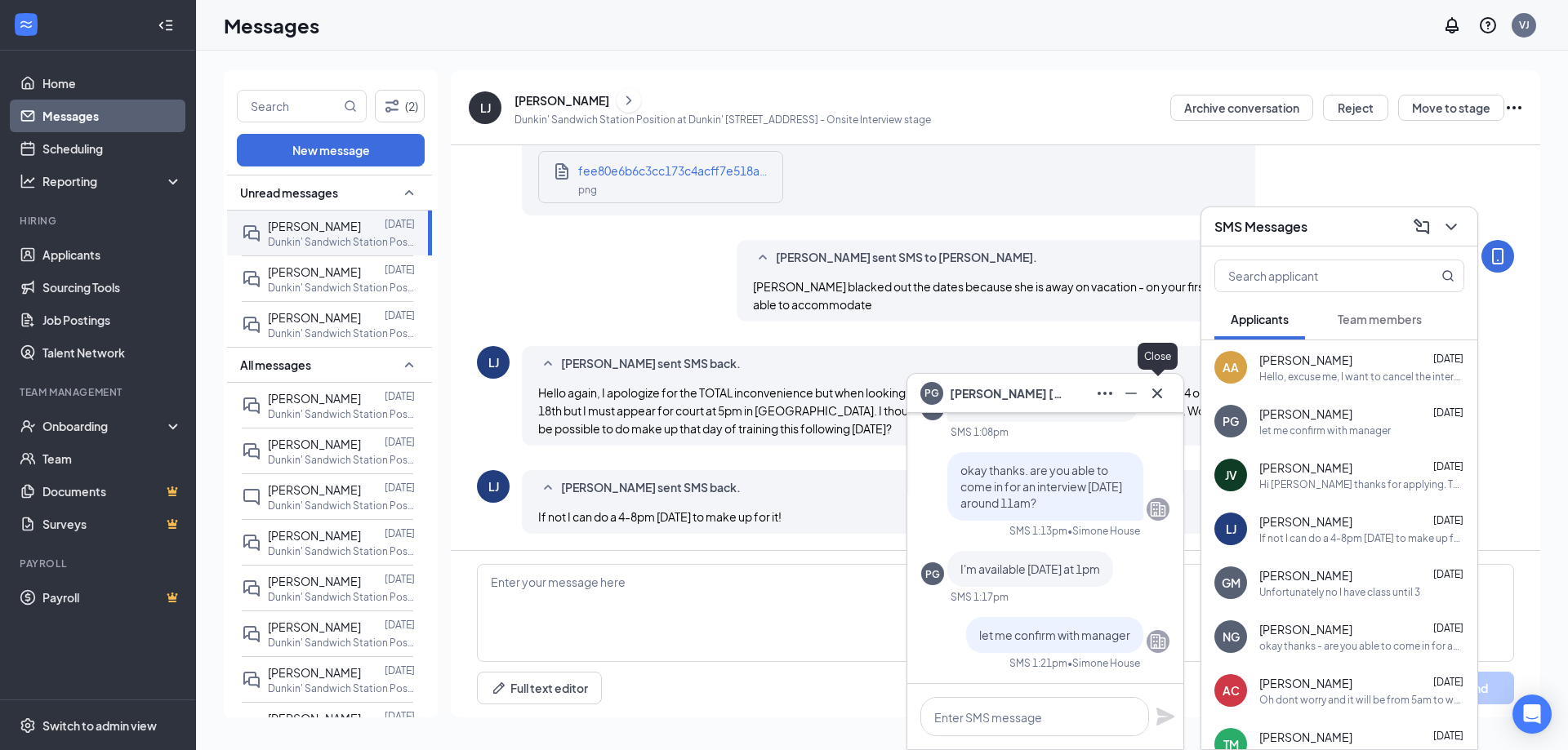
click at [1166, 395] on icon "Cross" at bounding box center [1157, 393] width 19 height 19
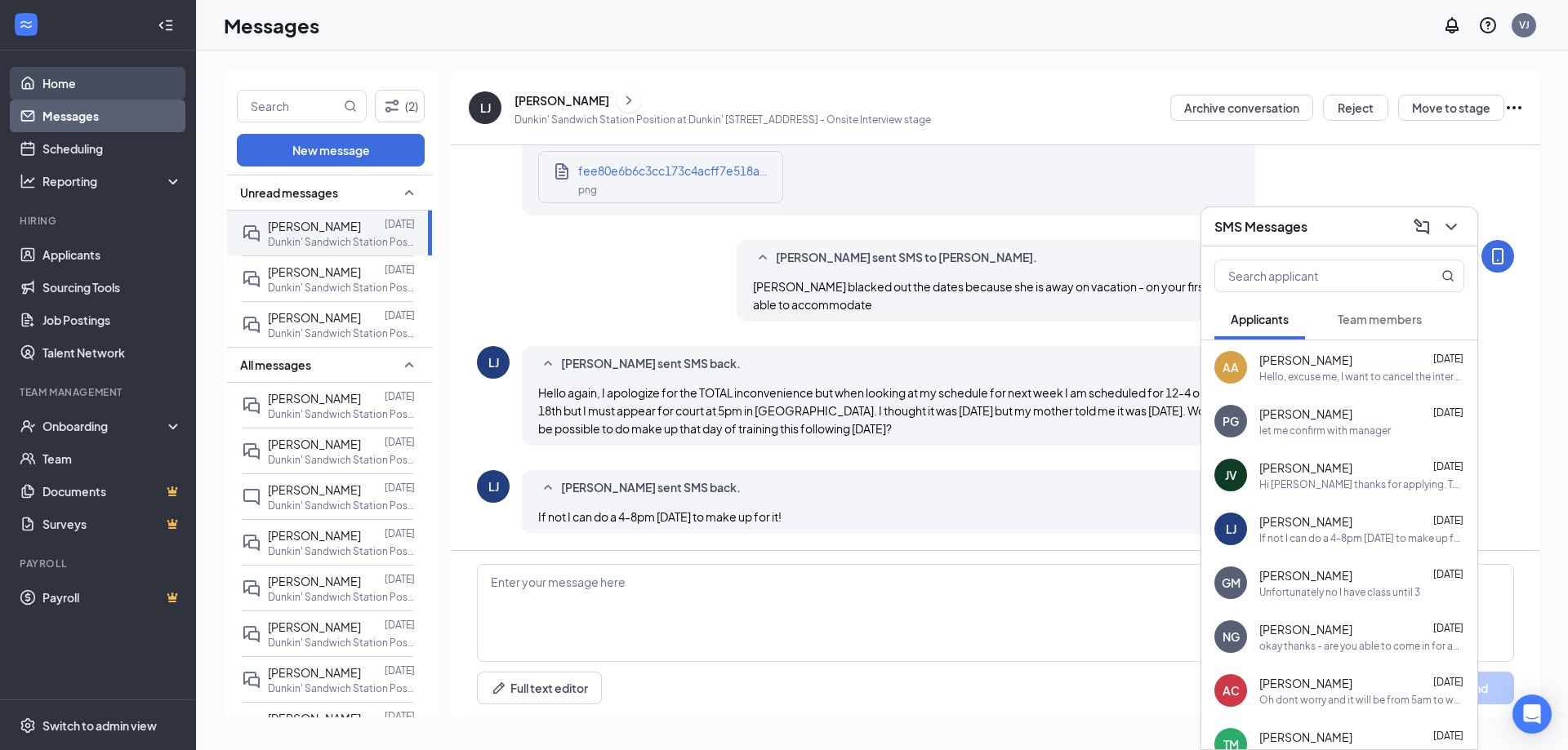
click at [82, 87] on link "Home" at bounding box center [111, 82] width 140 height 32
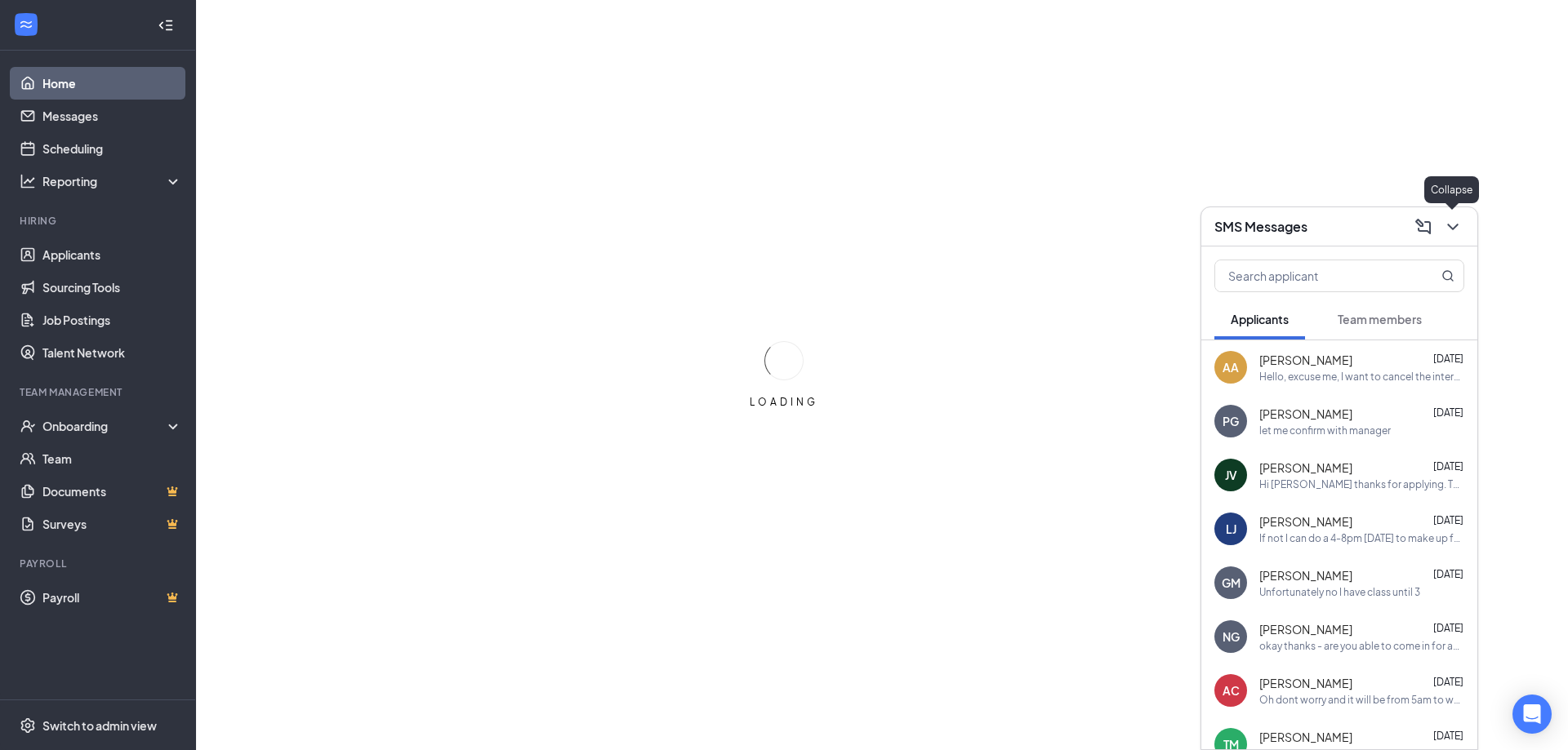
click at [1450, 232] on icon "ChevronDown" at bounding box center [1453, 227] width 19 height 19
